Goal: Check status: Check status

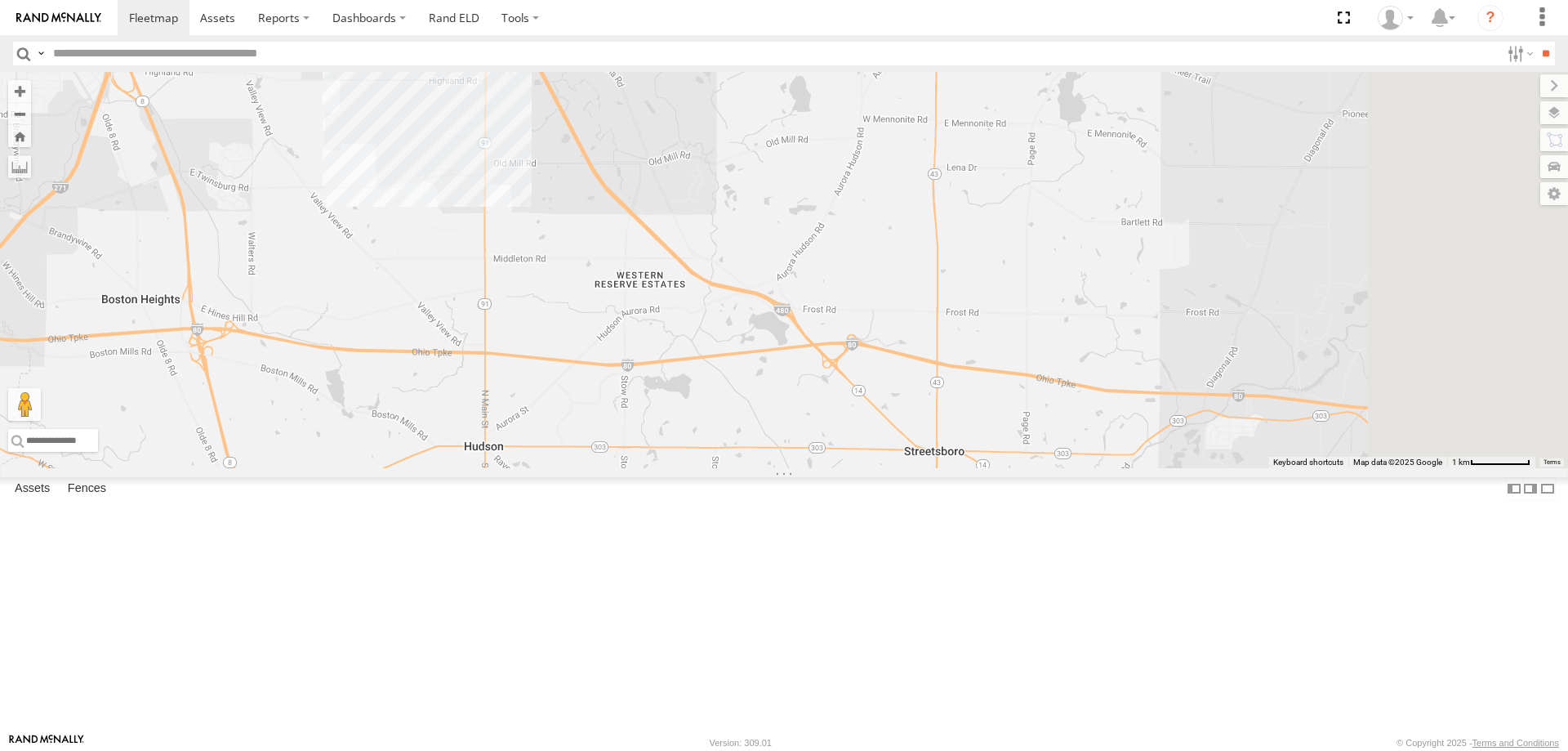
drag, startPoint x: 1130, startPoint y: 669, endPoint x: 695, endPoint y: 376, distance: 524.5
click at [695, 374] on div "86003" at bounding box center [784, 270] width 1568 height 396
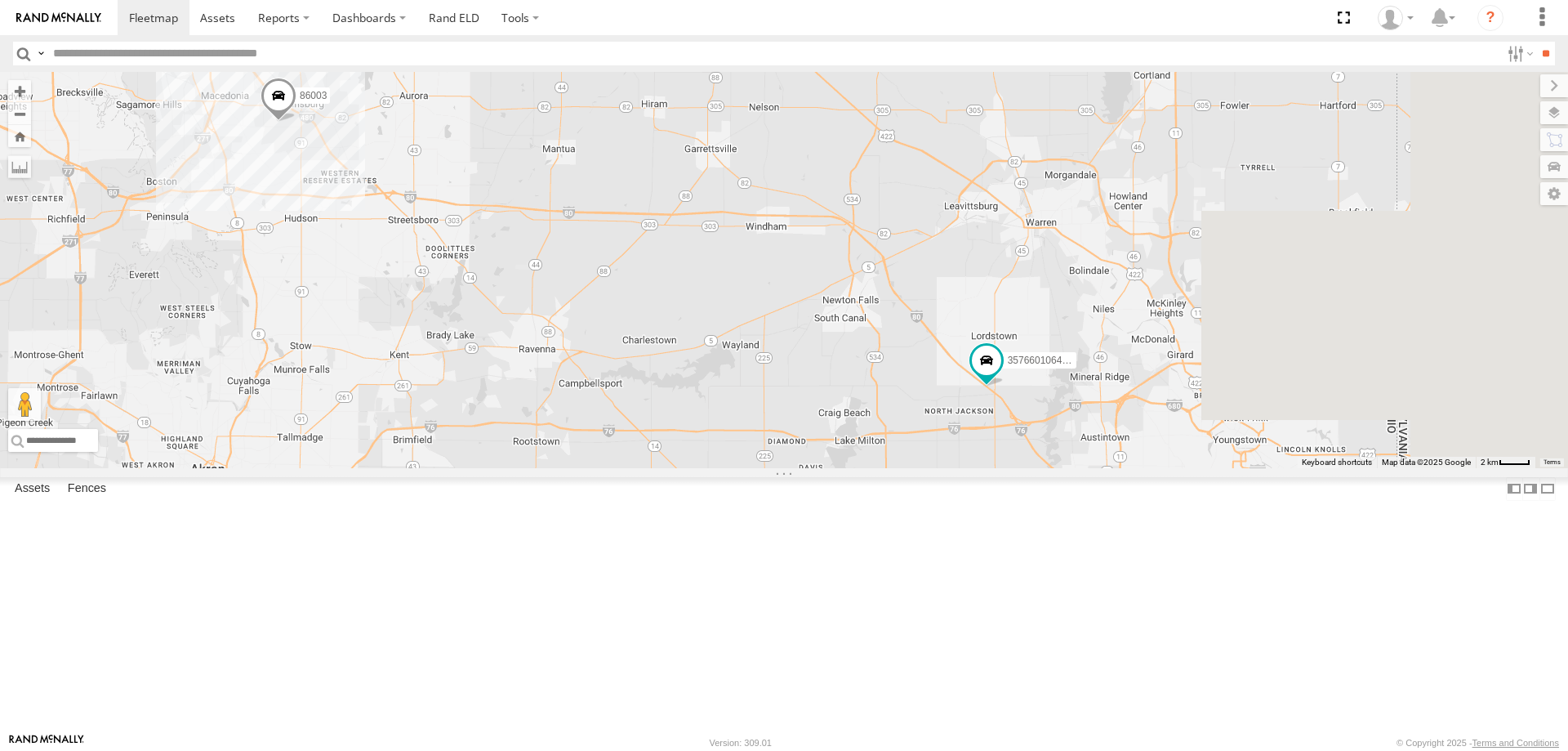
drag, startPoint x: 1274, startPoint y: 560, endPoint x: 904, endPoint y: 431, distance: 391.8
click at [904, 431] on div "86003 357660106497597" at bounding box center [784, 270] width 1568 height 396
click at [1001, 375] on span at bounding box center [986, 359] width 29 height 29
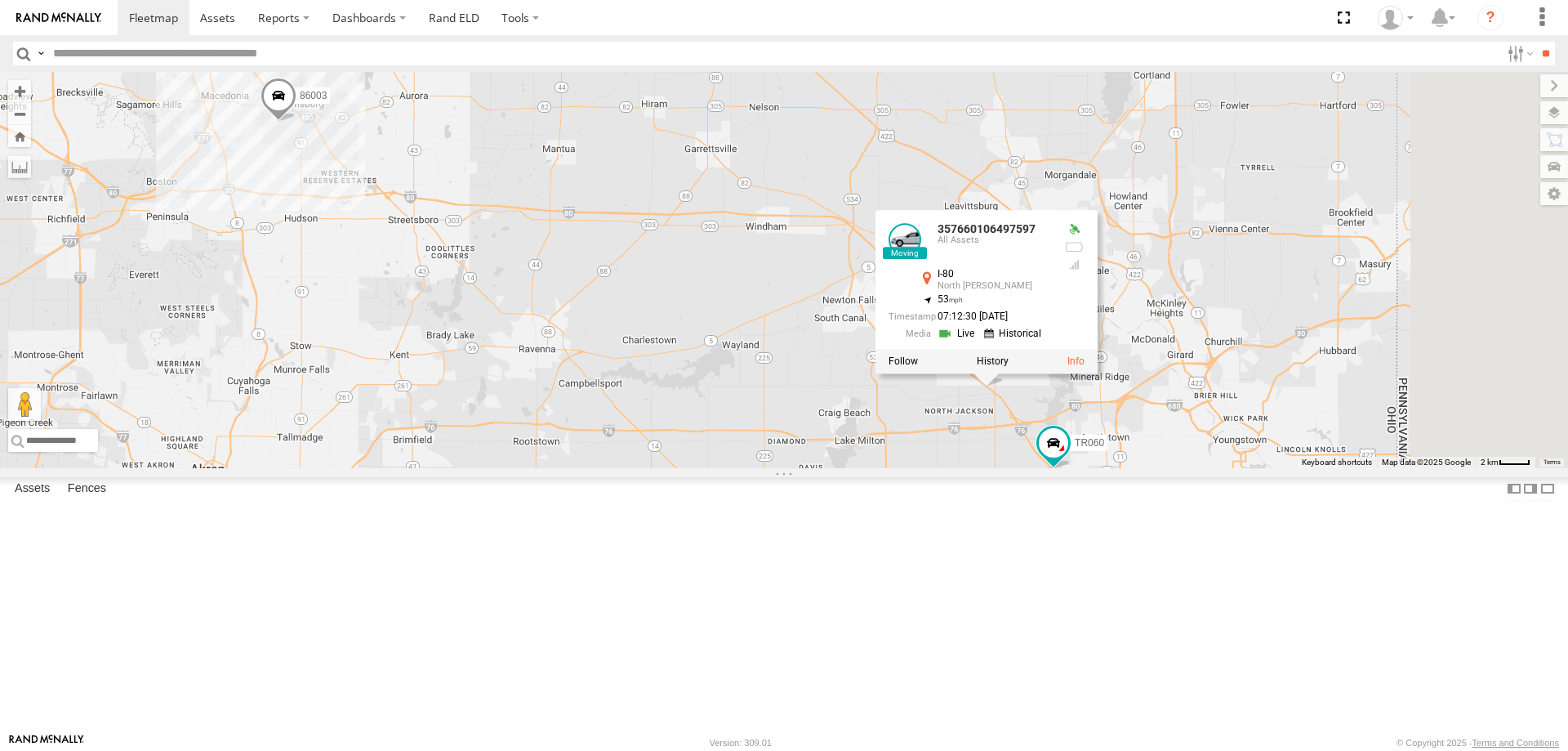
click at [979, 342] on link at bounding box center [958, 334] width 42 height 16
click at [440, 13] on link "Rand ELD" at bounding box center [454, 17] width 74 height 35
